Goal: Information Seeking & Learning: Check status

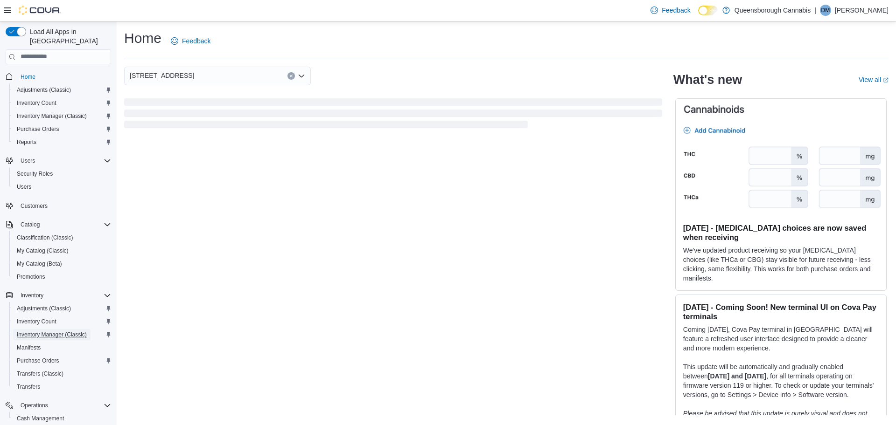
click at [50, 331] on span "Inventory Manager (Classic)" at bounding box center [52, 334] width 70 height 7
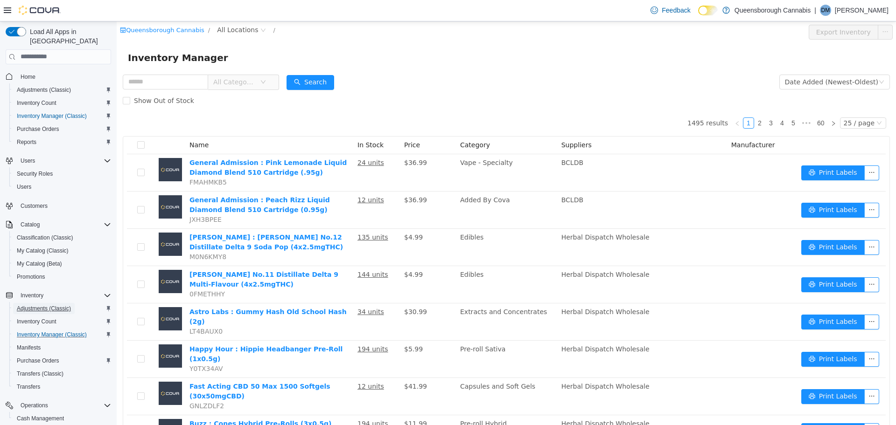
click at [46, 305] on span "Adjustments (Classic)" at bounding box center [44, 308] width 54 height 7
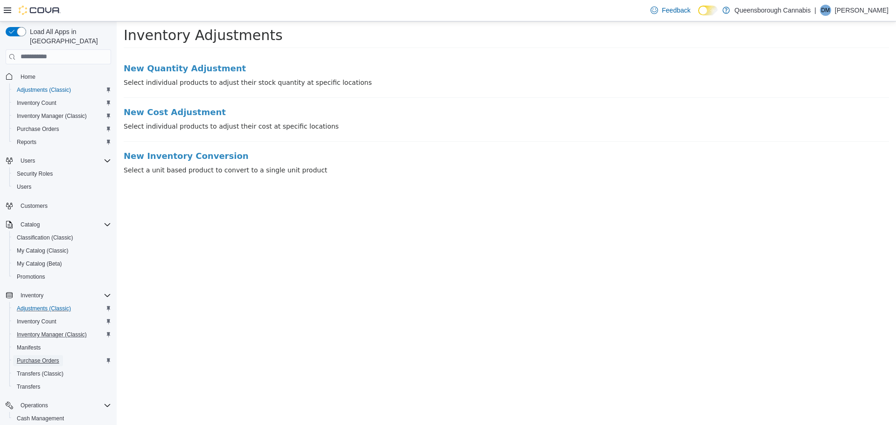
click at [39, 357] on span "Purchase Orders" at bounding box center [38, 360] width 42 height 7
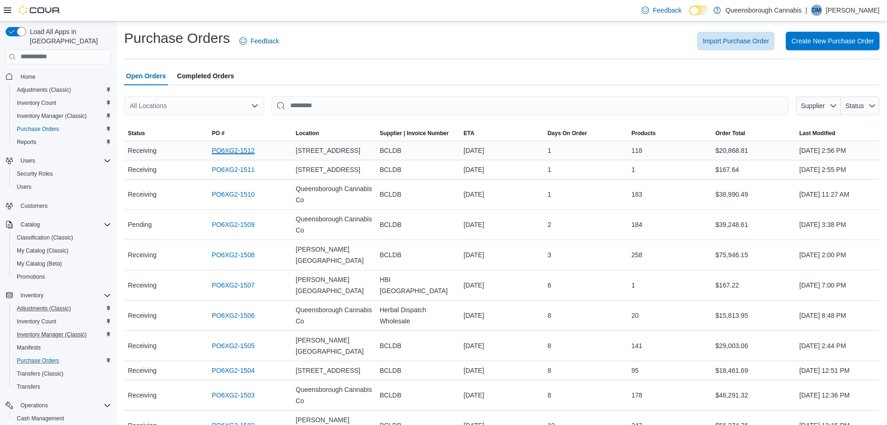
click at [232, 147] on link "PO6XG2-1512" at bounding box center [233, 150] width 43 height 11
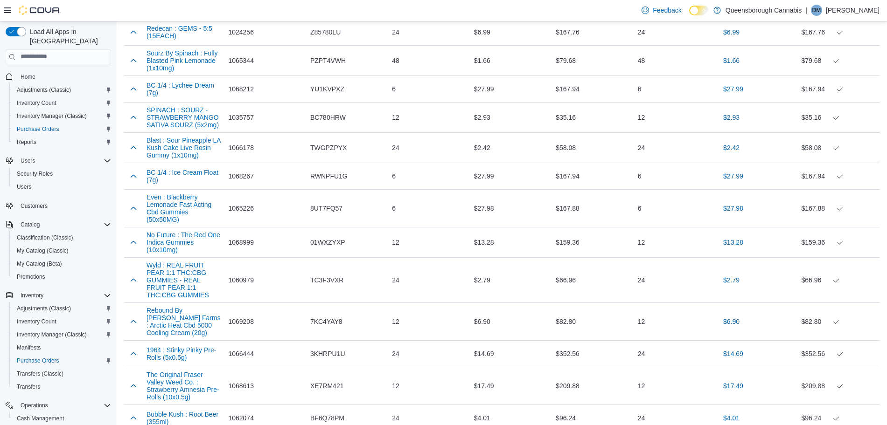
scroll to position [1905, 0]
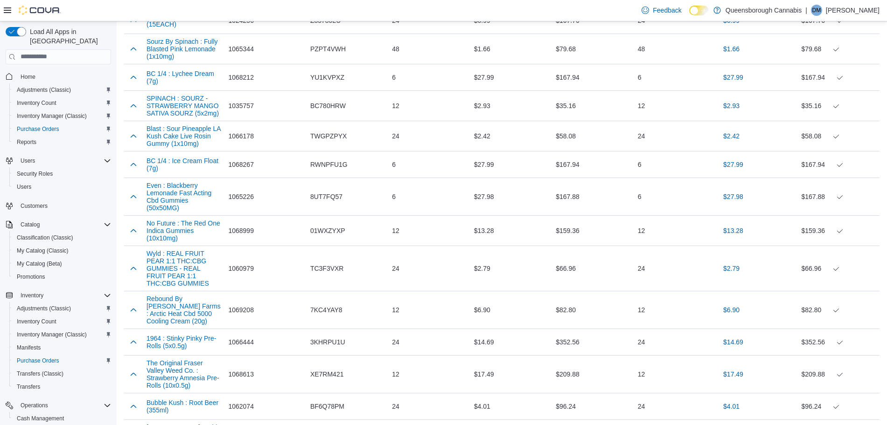
drag, startPoint x: 894, startPoint y: 422, endPoint x: 688, endPoint y: 407, distance: 207.2
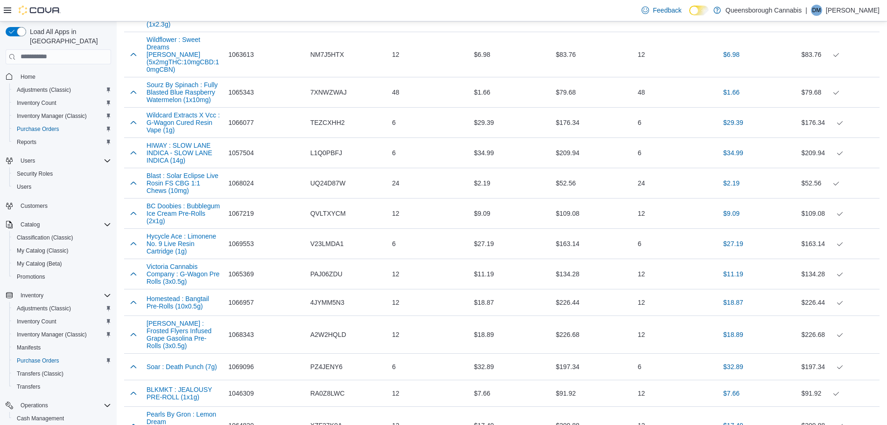
scroll to position [3747, 0]
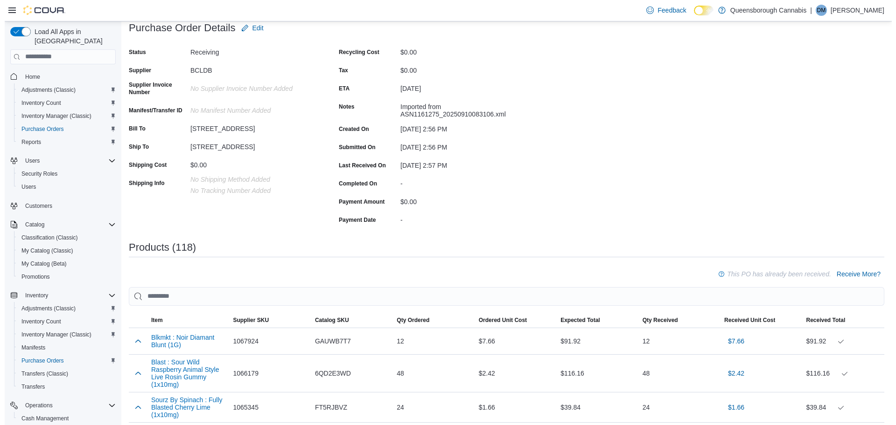
scroll to position [0, 0]
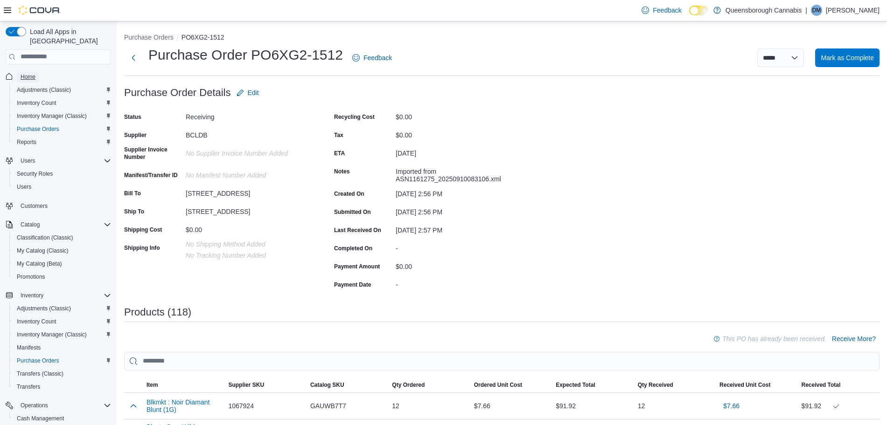
click at [22, 73] on span "Home" at bounding box center [28, 76] width 15 height 7
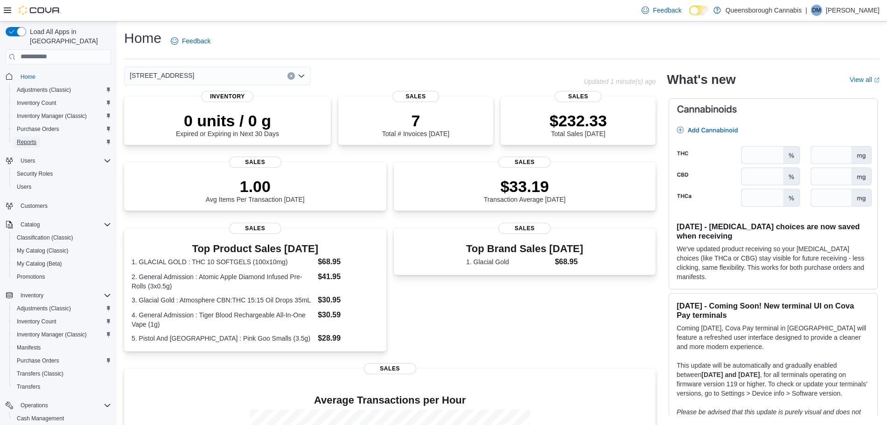
click at [33, 139] on span "Reports" at bounding box center [27, 142] width 20 height 7
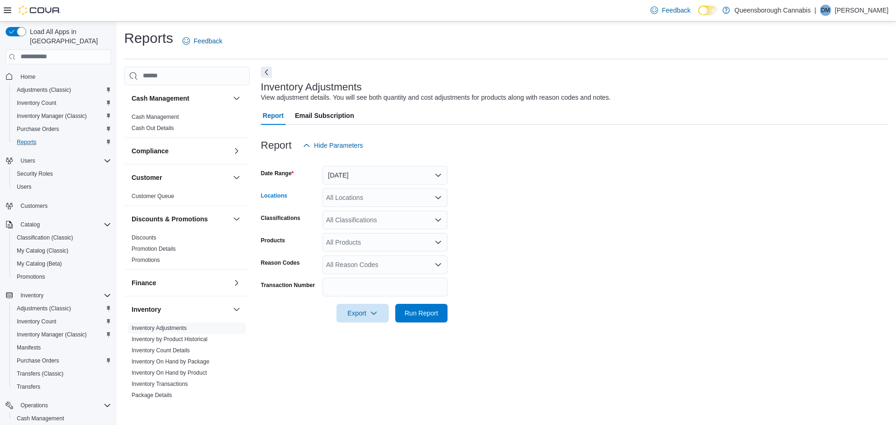
click at [343, 197] on div "All Locations" at bounding box center [384, 197] width 125 height 19
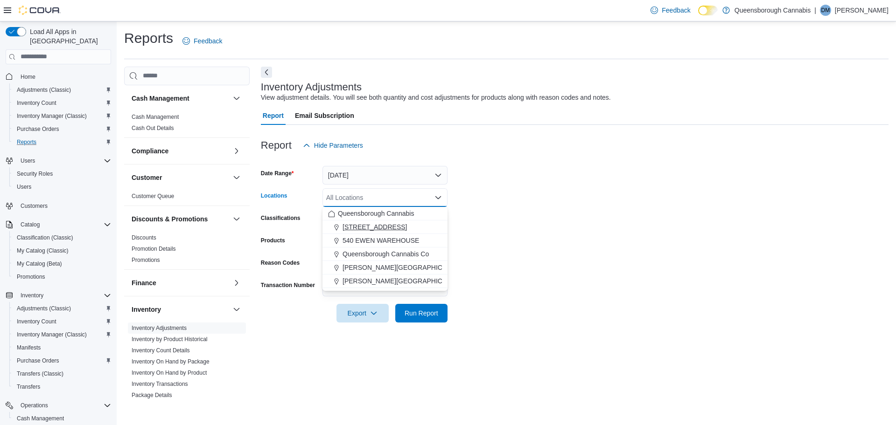
click at [350, 226] on span "[STREET_ADDRESS]" at bounding box center [374, 227] width 64 height 9
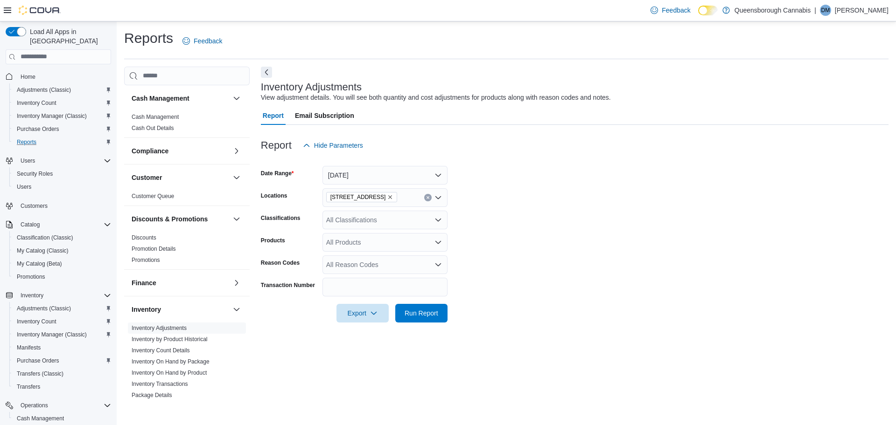
click at [541, 238] on form "Date Range Yesterday Locations 1274 56th St Classifications All Classifications…" at bounding box center [574, 239] width 627 height 168
click at [384, 223] on div "All Classifications" at bounding box center [384, 220] width 125 height 19
click at [538, 207] on form "Date Range Yesterday Locations 1274 56th St Classifications All Classifications…" at bounding box center [574, 239] width 627 height 168
click at [377, 244] on div "All Products" at bounding box center [384, 242] width 125 height 19
click at [558, 269] on form "Date Range Yesterday Locations 1274 56th St Classifications All Classifications…" at bounding box center [574, 239] width 627 height 168
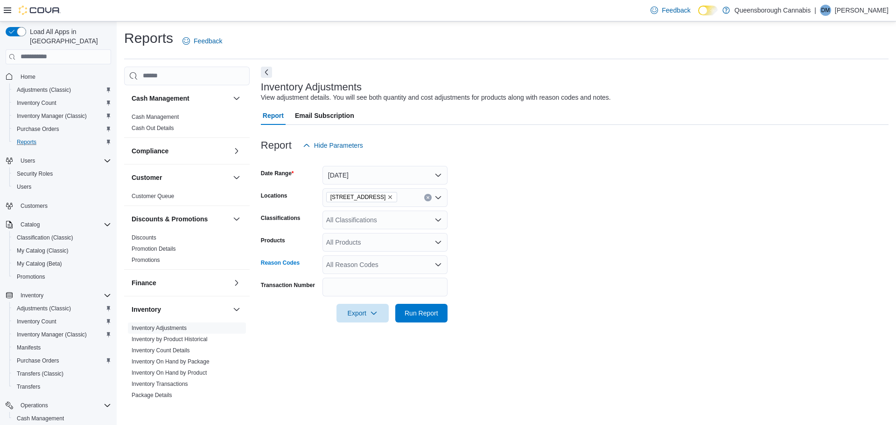
click at [393, 265] on div "All Reason Codes" at bounding box center [384, 265] width 125 height 19
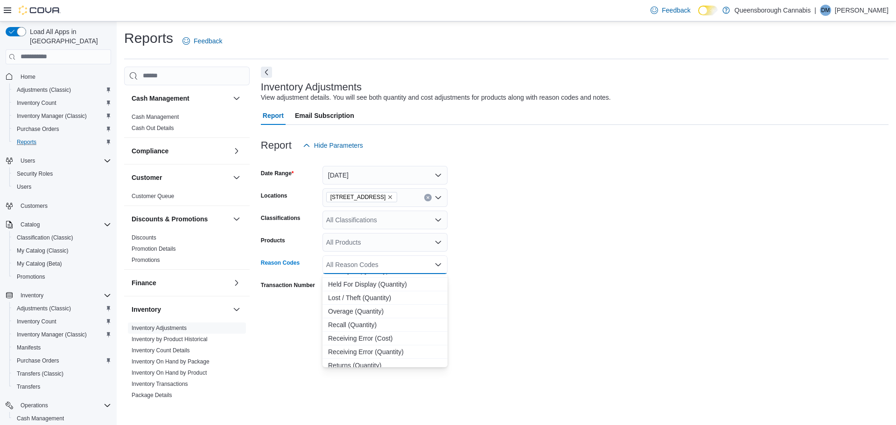
scroll to position [83, 0]
click at [406, 320] on span "Store Inventory Audit (Quantity)" at bounding box center [385, 319] width 114 height 9
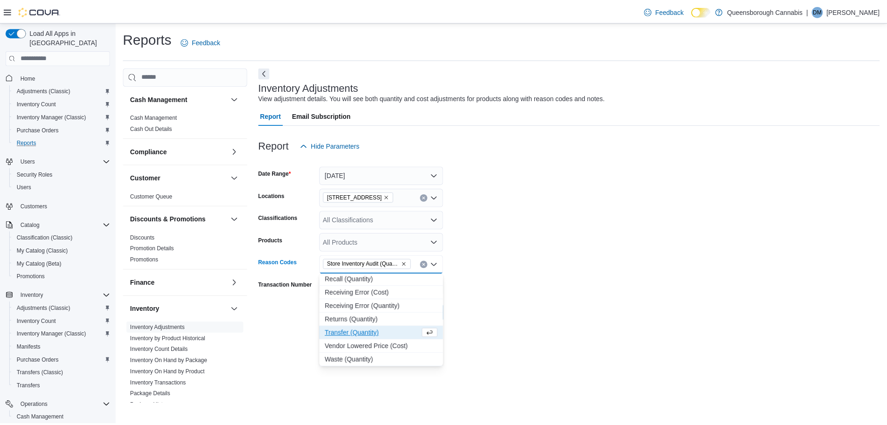
scroll to position [69, 0]
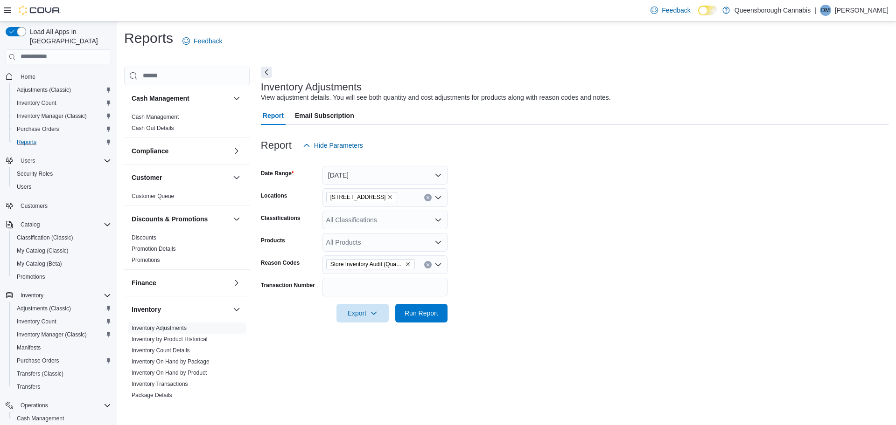
click at [557, 309] on form "Date Range Yesterday Locations 1274 56th St Classifications All Classifications…" at bounding box center [574, 239] width 627 height 168
click at [414, 315] on span "Run Report" at bounding box center [421, 312] width 34 height 9
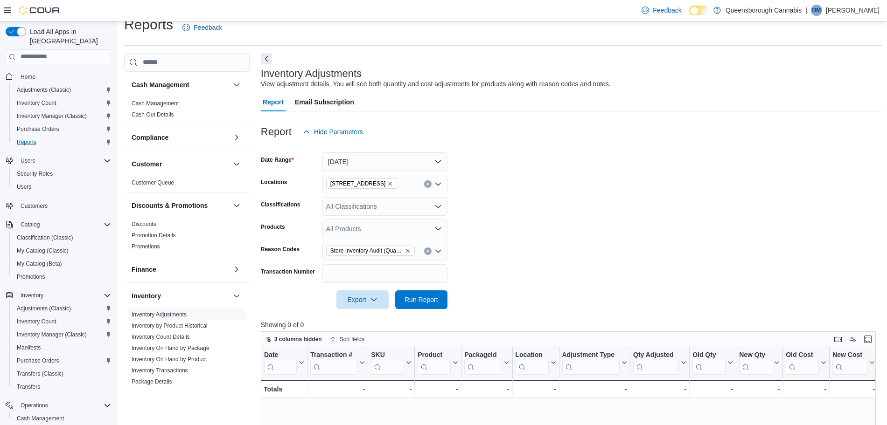
scroll to position [13, 0]
click at [374, 160] on button "Yesterday" at bounding box center [384, 162] width 125 height 19
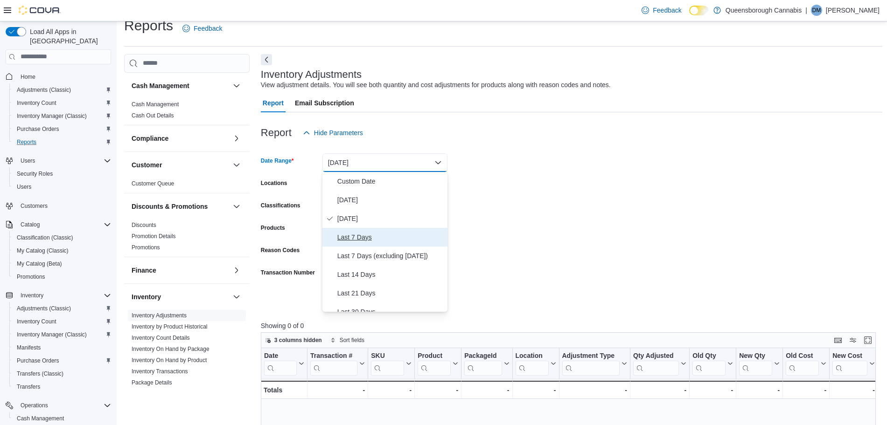
click at [363, 237] on span "Last 7 Days" at bounding box center [390, 237] width 106 height 11
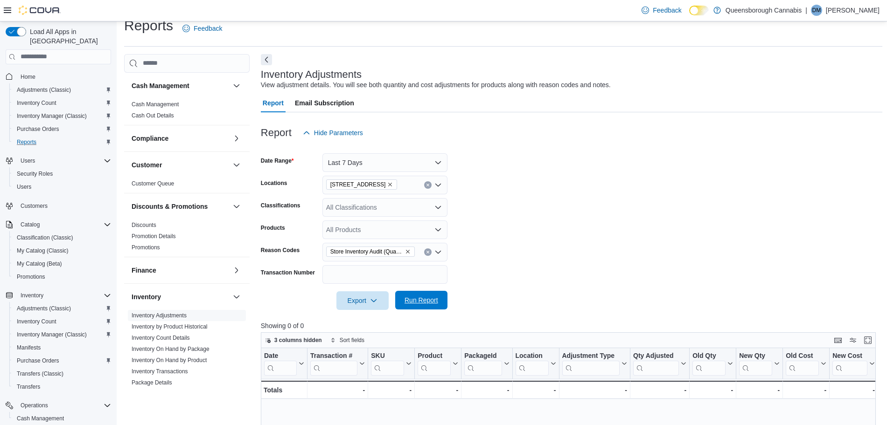
click at [417, 300] on span "Run Report" at bounding box center [421, 300] width 34 height 9
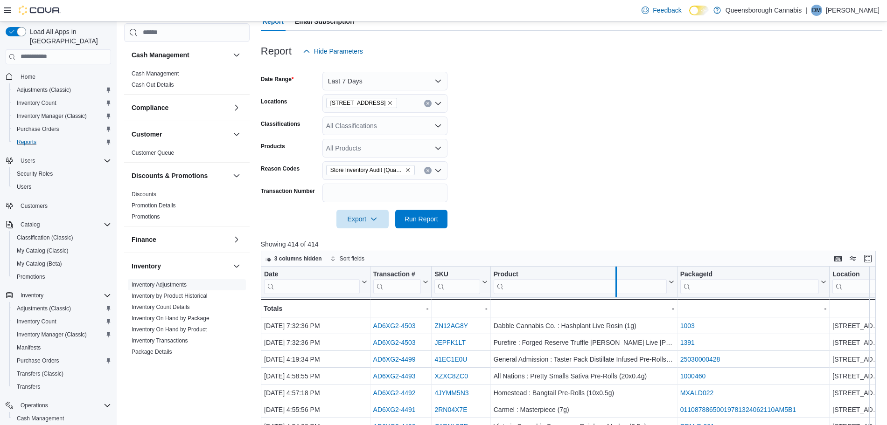
drag, startPoint x: 677, startPoint y: 271, endPoint x: 614, endPoint y: 273, distance: 63.5
click at [614, 273] on div at bounding box center [615, 282] width 7 height 31
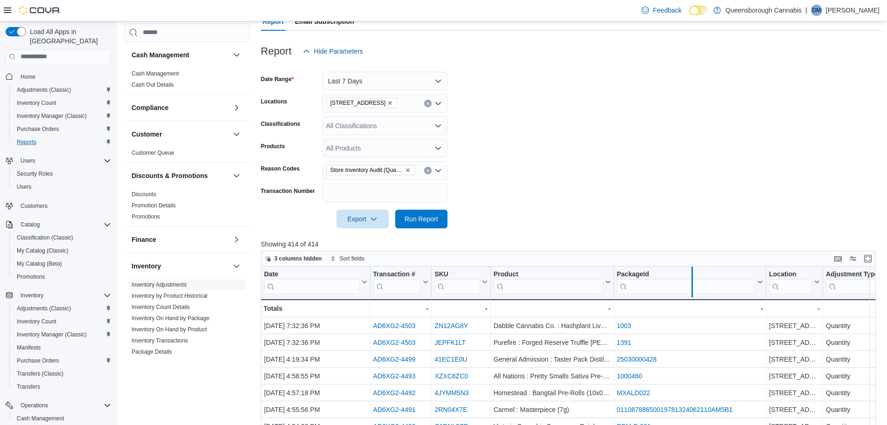
drag, startPoint x: 767, startPoint y: 268, endPoint x: 694, endPoint y: 275, distance: 73.5
click at [694, 275] on div at bounding box center [691, 282] width 7 height 31
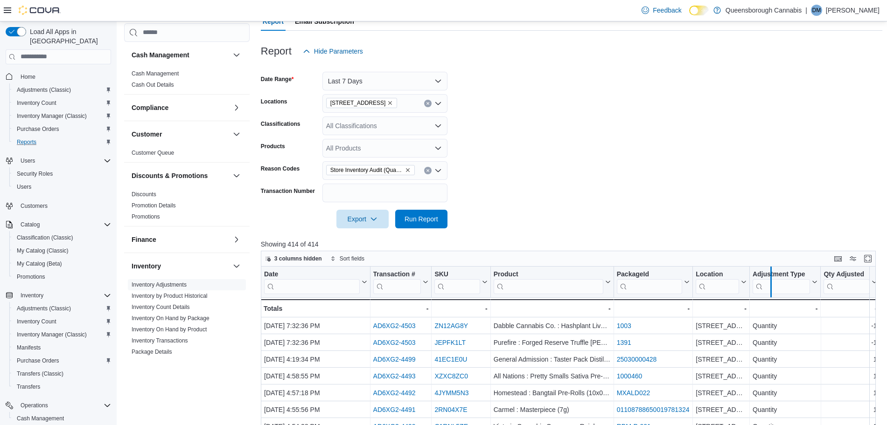
drag, startPoint x: 820, startPoint y: 290, endPoint x: 772, endPoint y: 289, distance: 48.5
click at [772, 289] on div at bounding box center [770, 282] width 7 height 31
drag, startPoint x: 829, startPoint y: 277, endPoint x: 784, endPoint y: 290, distance: 47.7
click at [784, 290] on div "Qty Adjusted Click to view column header actions" at bounding box center [801, 282] width 59 height 31
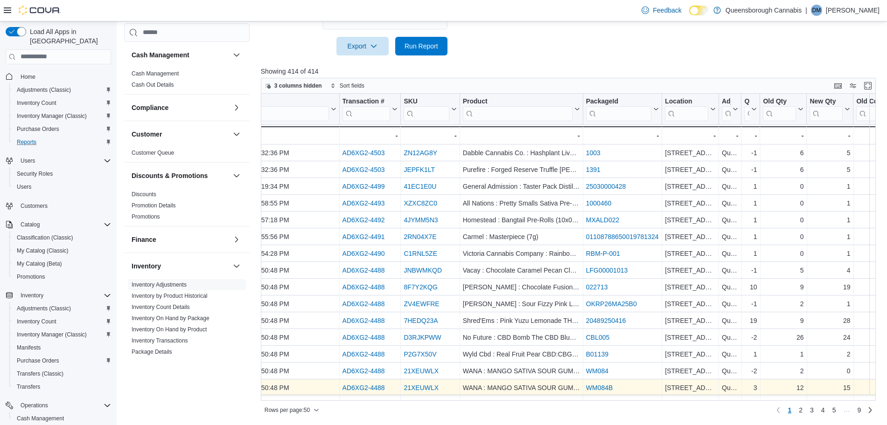
scroll to position [0, 24]
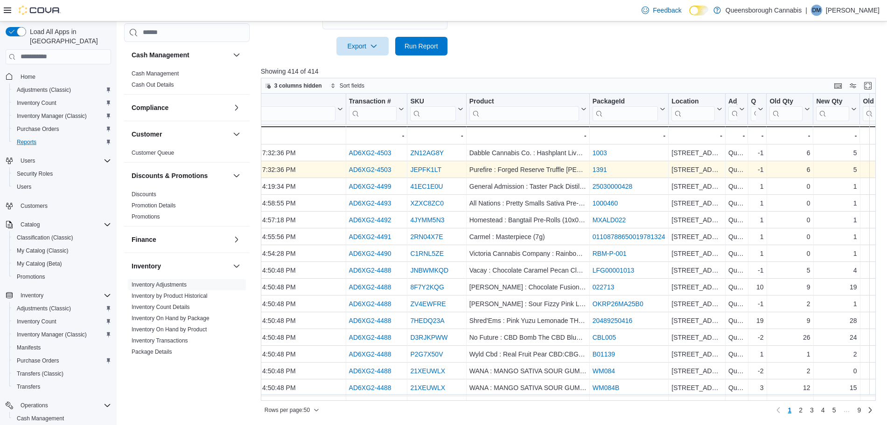
click at [379, 168] on link "AD6XG2-4503" at bounding box center [369, 169] width 42 height 7
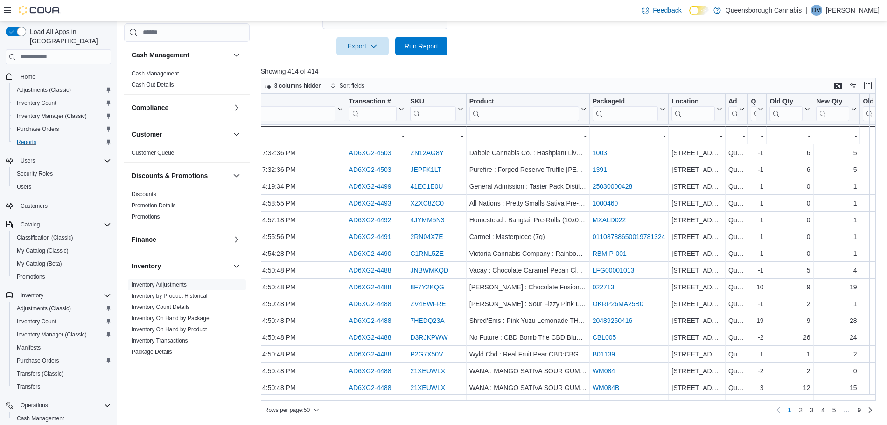
scroll to position [0, 0]
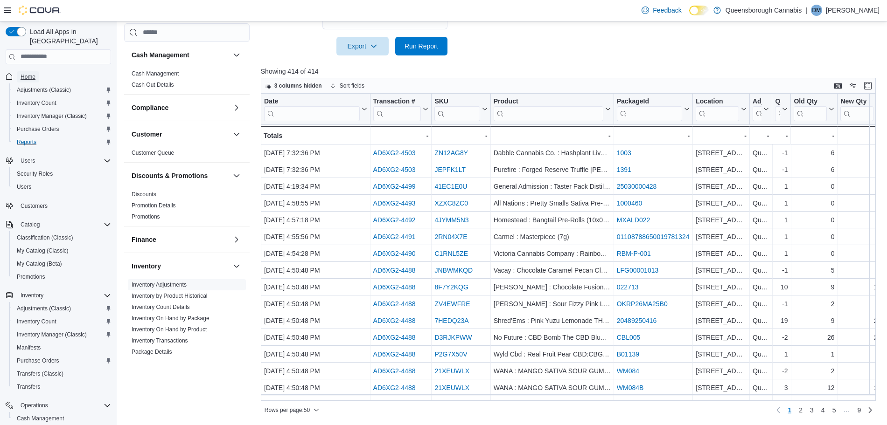
click at [27, 73] on span "Home" at bounding box center [28, 76] width 15 height 7
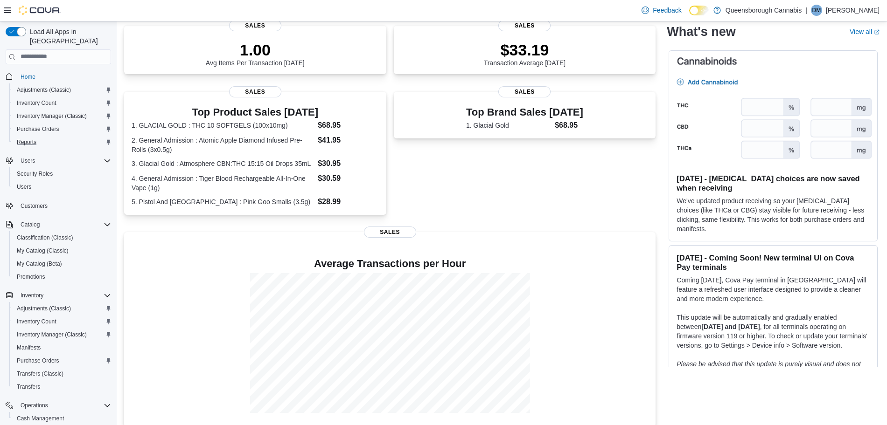
scroll to position [138, 0]
click at [42, 415] on span "Cash Management" at bounding box center [40, 418] width 47 height 7
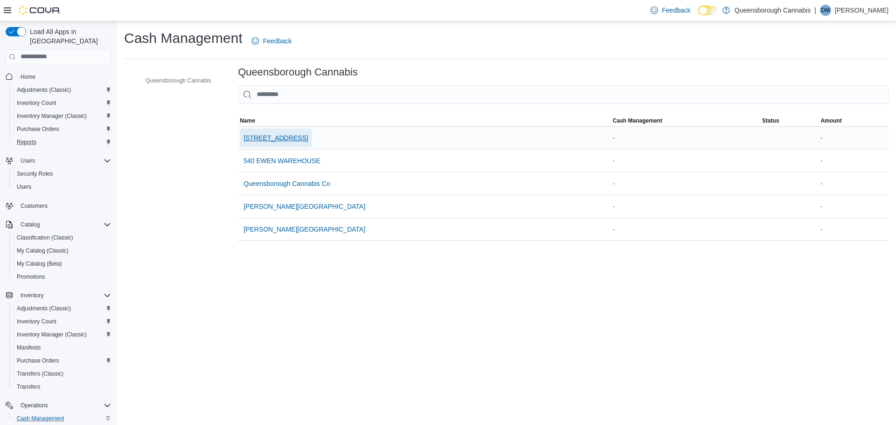
click at [268, 135] on span "[STREET_ADDRESS]" at bounding box center [276, 137] width 64 height 9
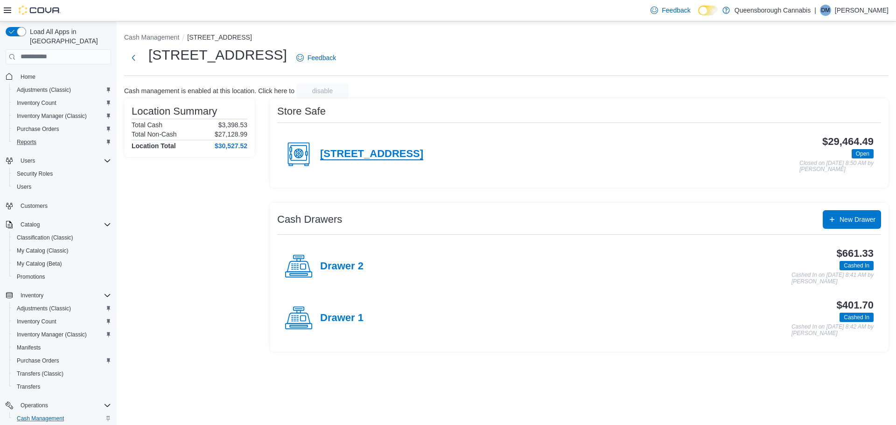
click at [346, 152] on h4 "[STREET_ADDRESS]" at bounding box center [371, 154] width 103 height 12
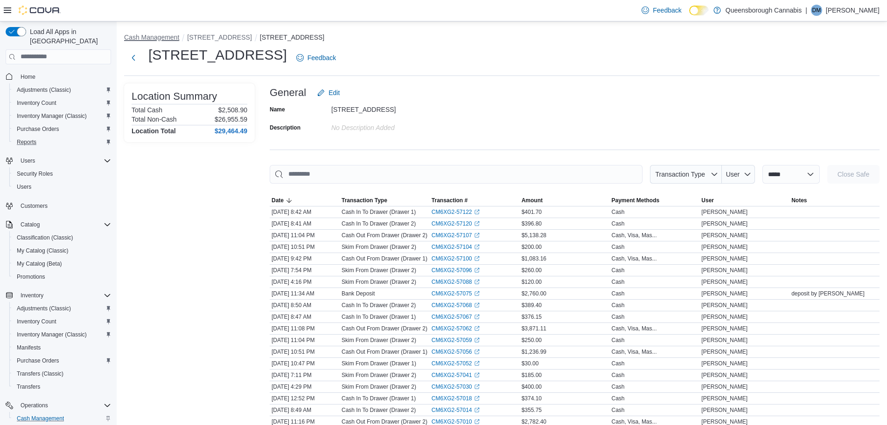
click at [144, 37] on button "Cash Management" at bounding box center [151, 37] width 55 height 7
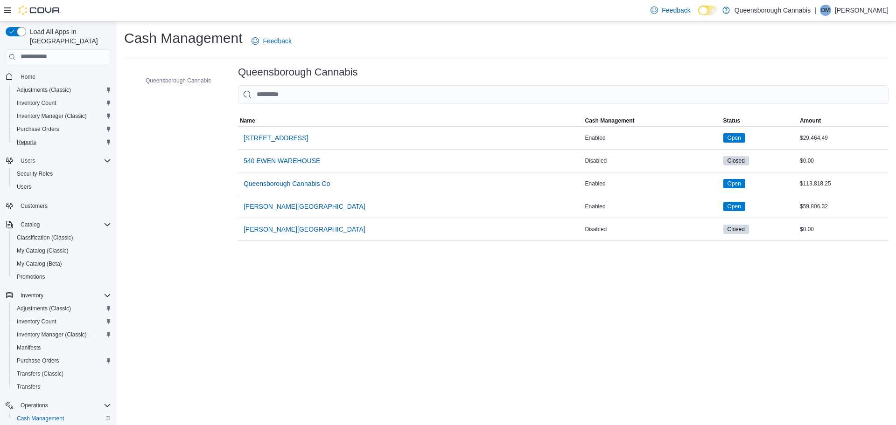
click at [858, 11] on p "[PERSON_NAME]" at bounding box center [862, 10] width 54 height 11
click at [832, 91] on span "Sign Out" at bounding box center [827, 90] width 25 height 9
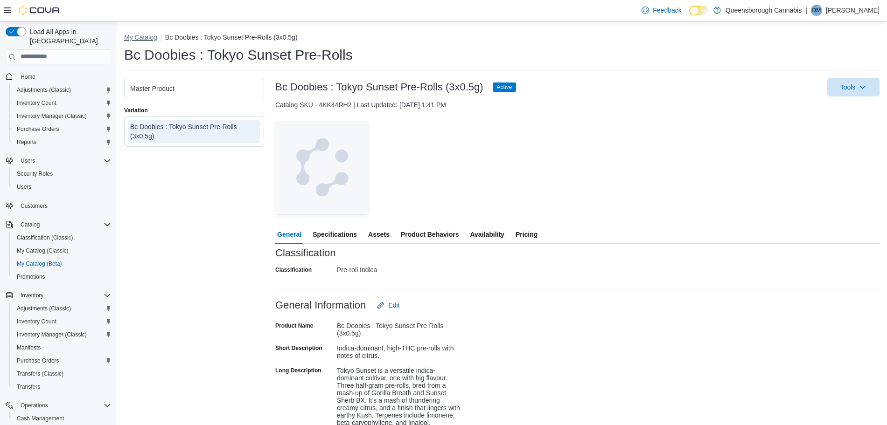
click at [146, 40] on button "My Catalog" at bounding box center [140, 37] width 33 height 7
select select "**********"
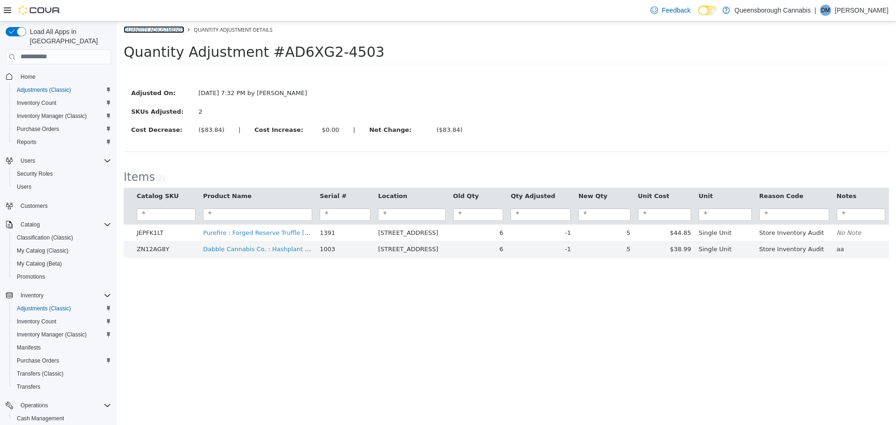
click at [159, 29] on link "Quantity Adjustments" at bounding box center [154, 29] width 61 height 7
